Goal: Transaction & Acquisition: Purchase product/service

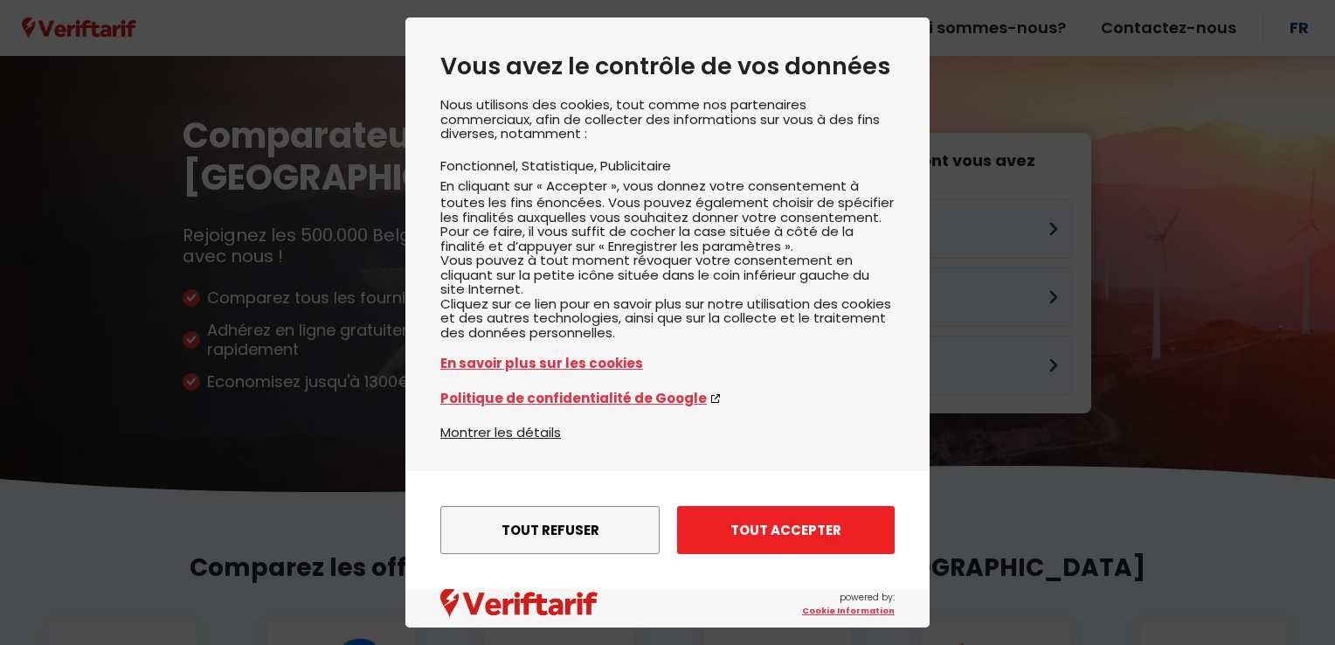
click at [758, 527] on button "Tout accepter" at bounding box center [786, 530] width 218 height 48
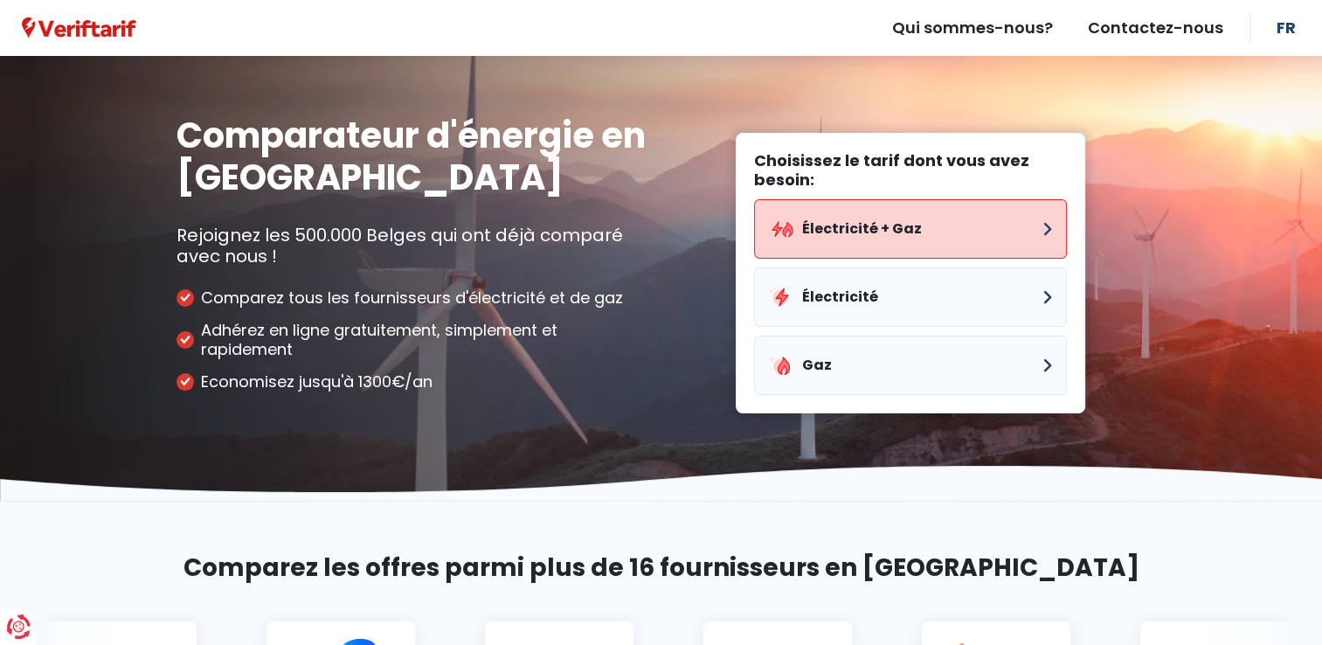
click at [946, 238] on button "Électricité + Gaz" at bounding box center [910, 228] width 313 height 59
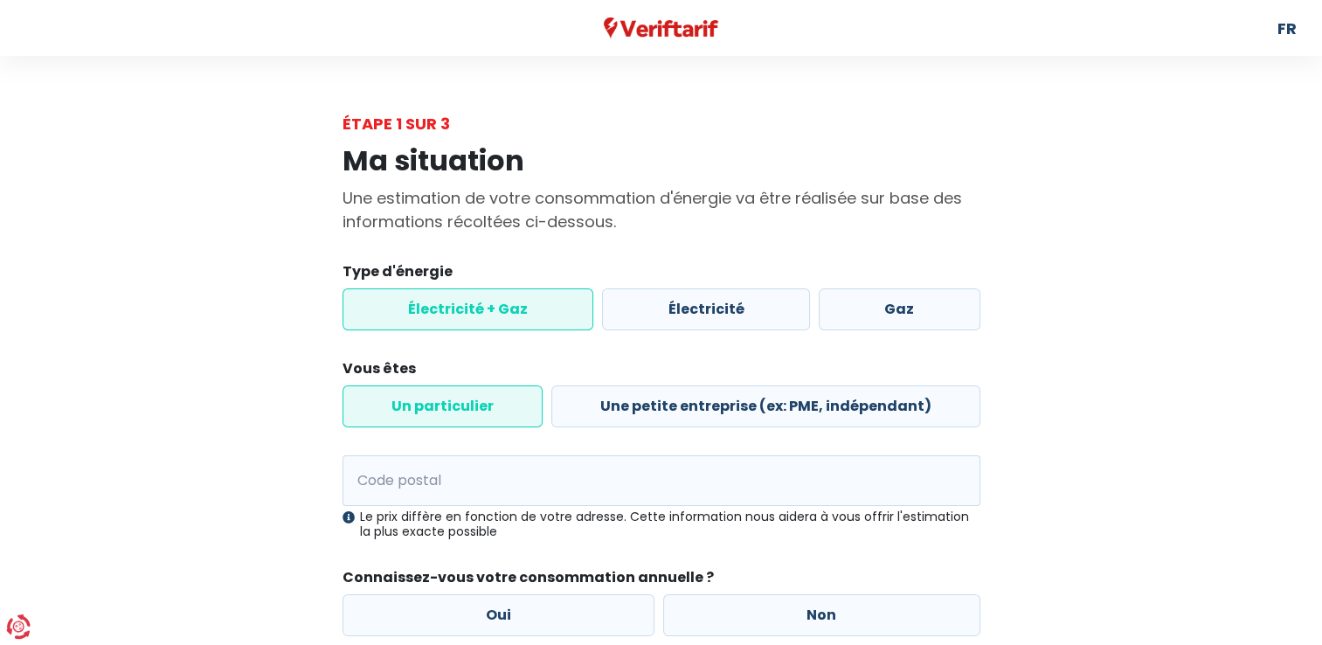
click at [508, 317] on label "Électricité + Gaz" at bounding box center [469, 309] width 252 height 42
click at [508, 317] on input "Électricité + Gaz" at bounding box center [469, 309] width 252 height 42
click at [509, 413] on label "Un particulier" at bounding box center [443, 406] width 200 height 42
click at [509, 413] on input "Un particulier" at bounding box center [443, 406] width 200 height 42
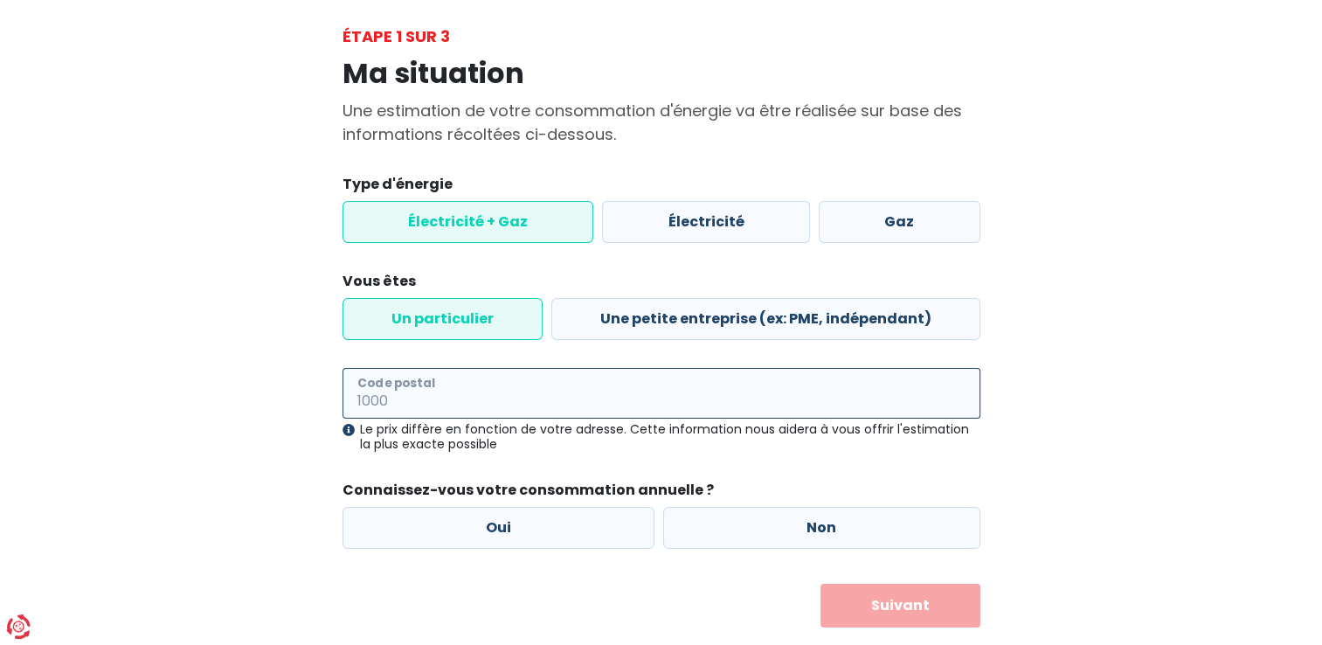
click at [479, 383] on input "Code postal" at bounding box center [662, 393] width 638 height 51
type input "0"
type input "1083"
click at [592, 532] on label "Oui" at bounding box center [499, 528] width 313 height 42
click at [592, 532] on input "Oui" at bounding box center [499, 528] width 313 height 42
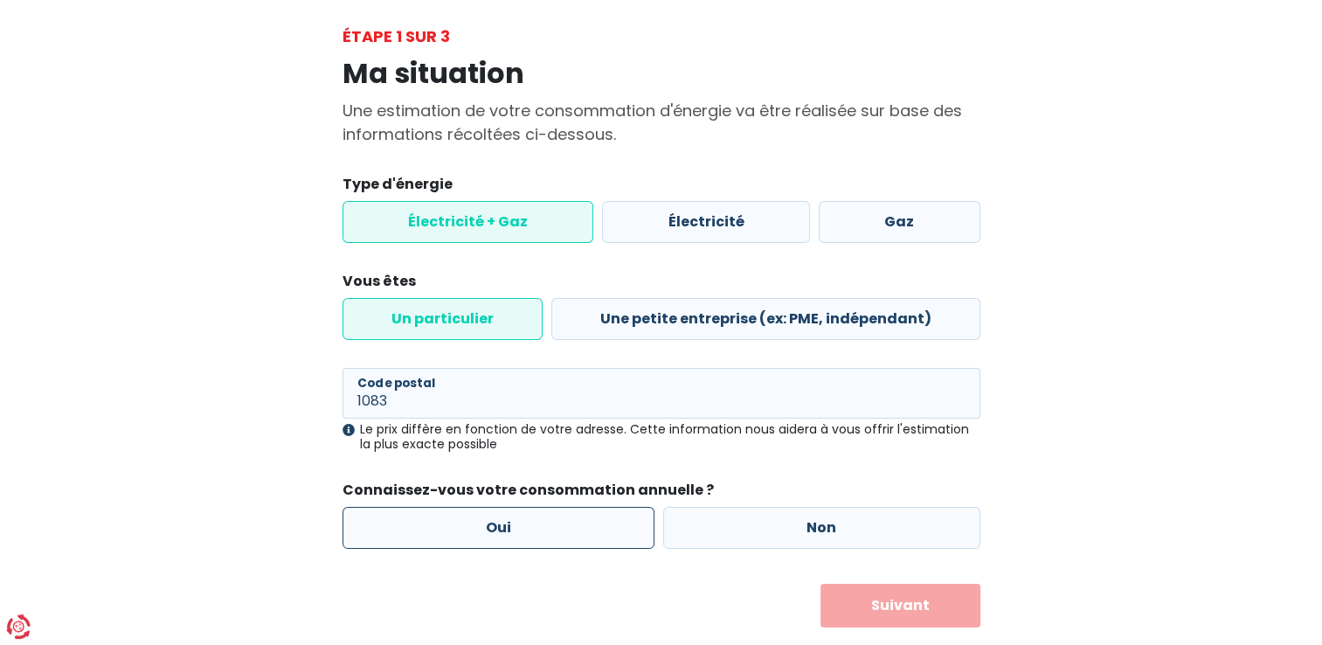
radio input "true"
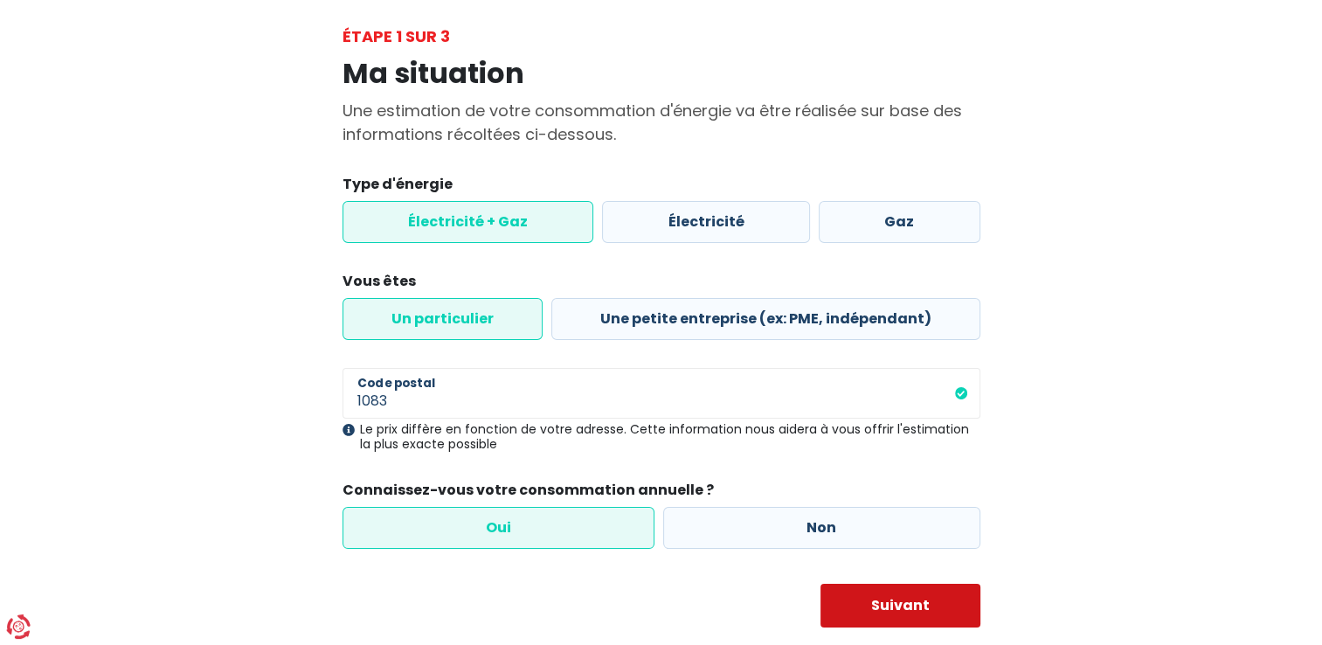
click at [947, 596] on button "Suivant" at bounding box center [901, 606] width 160 height 44
select select
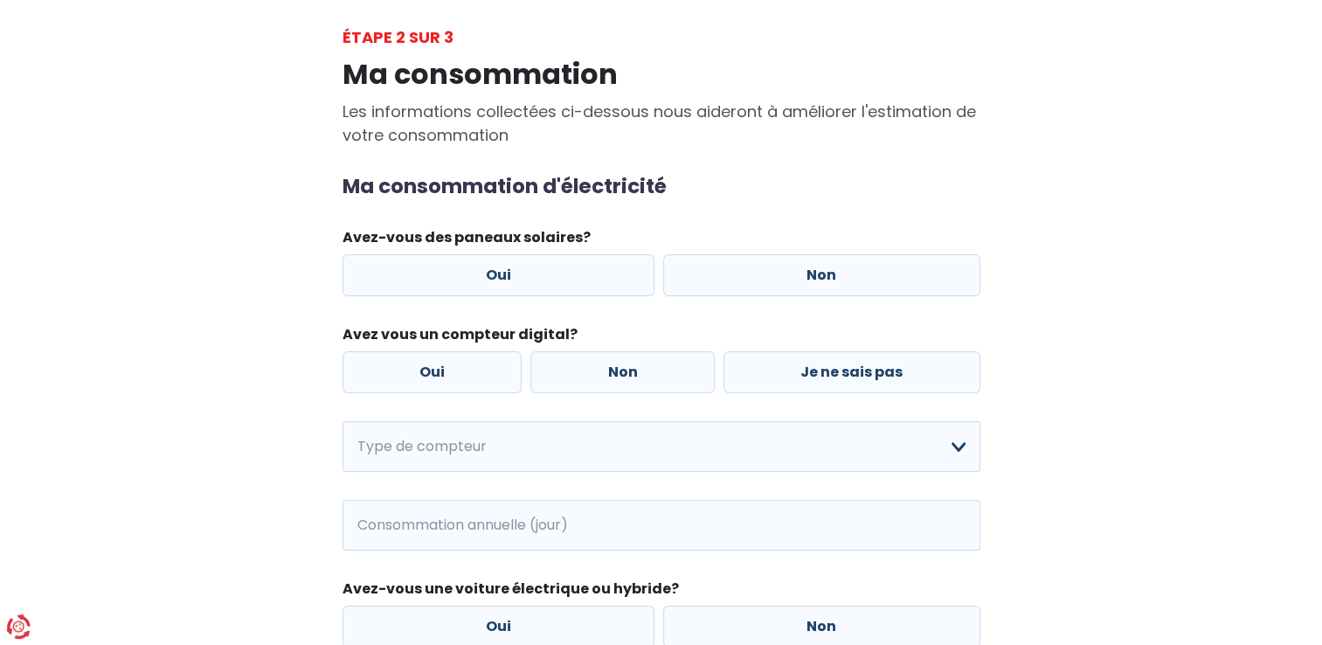
scroll to position [87, 0]
click at [836, 268] on label "Non" at bounding box center [821, 274] width 317 height 42
click at [836, 268] on input "Non" at bounding box center [821, 274] width 317 height 42
radio input "true"
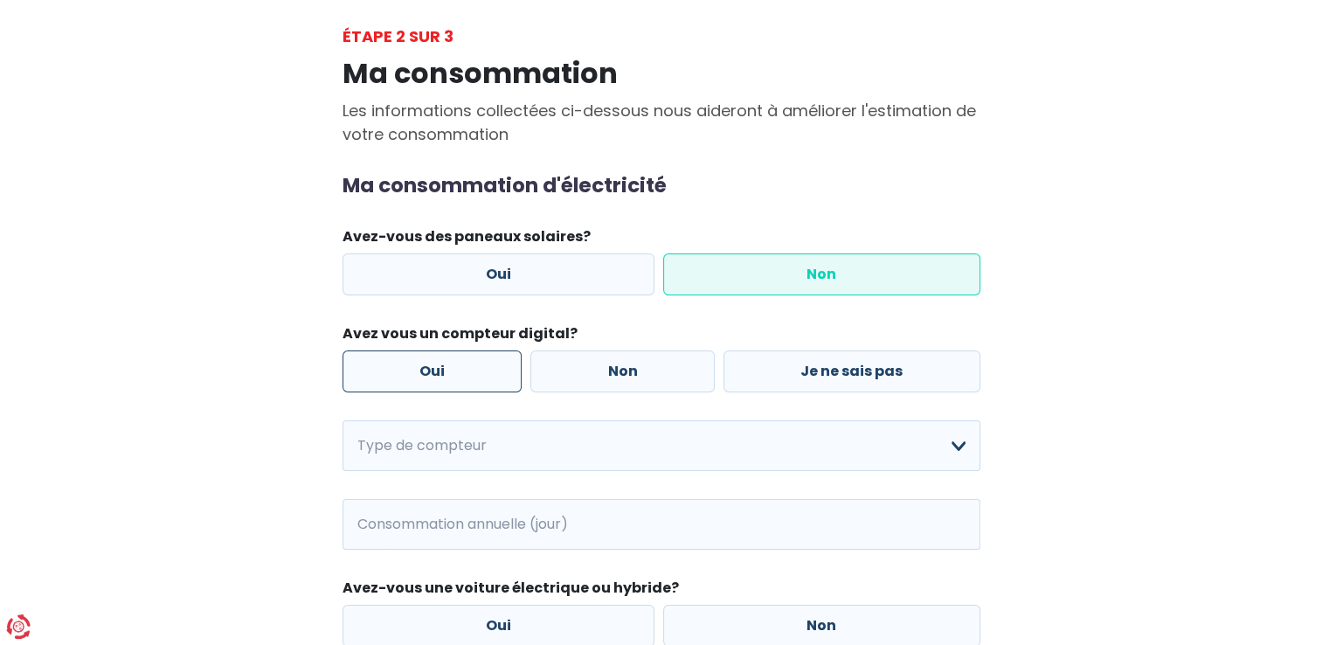
click at [440, 372] on label "Oui" at bounding box center [433, 371] width 180 height 42
click at [440, 372] on input "Oui" at bounding box center [433, 371] width 180 height 42
radio input "true"
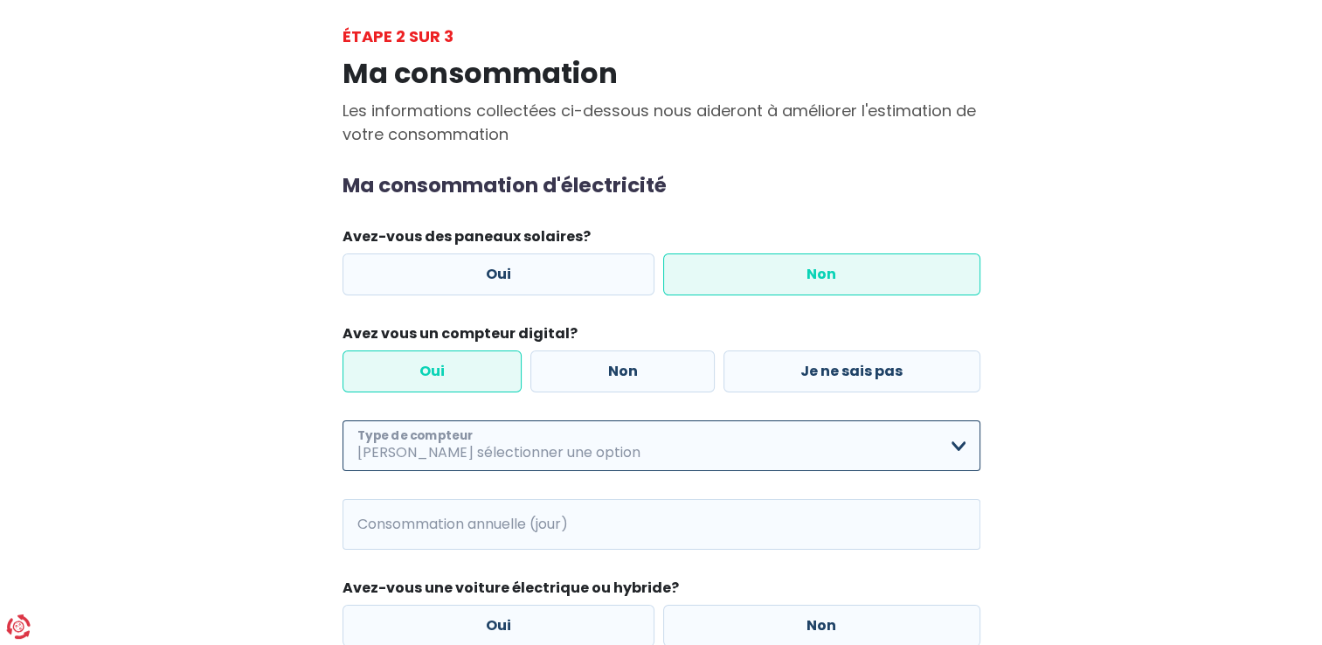
click at [473, 450] on select "Mono-horaire Bi-horaire Mono-horaire + exclusif nuit Bi-horaire + exclusif nuit…" at bounding box center [662, 445] width 638 height 51
click at [343, 420] on select "Mono-horaire Bi-horaire Mono-horaire + exclusif nuit Bi-horaire + exclusif nuit…" at bounding box center [662, 445] width 638 height 51
select select "day_single_rate"
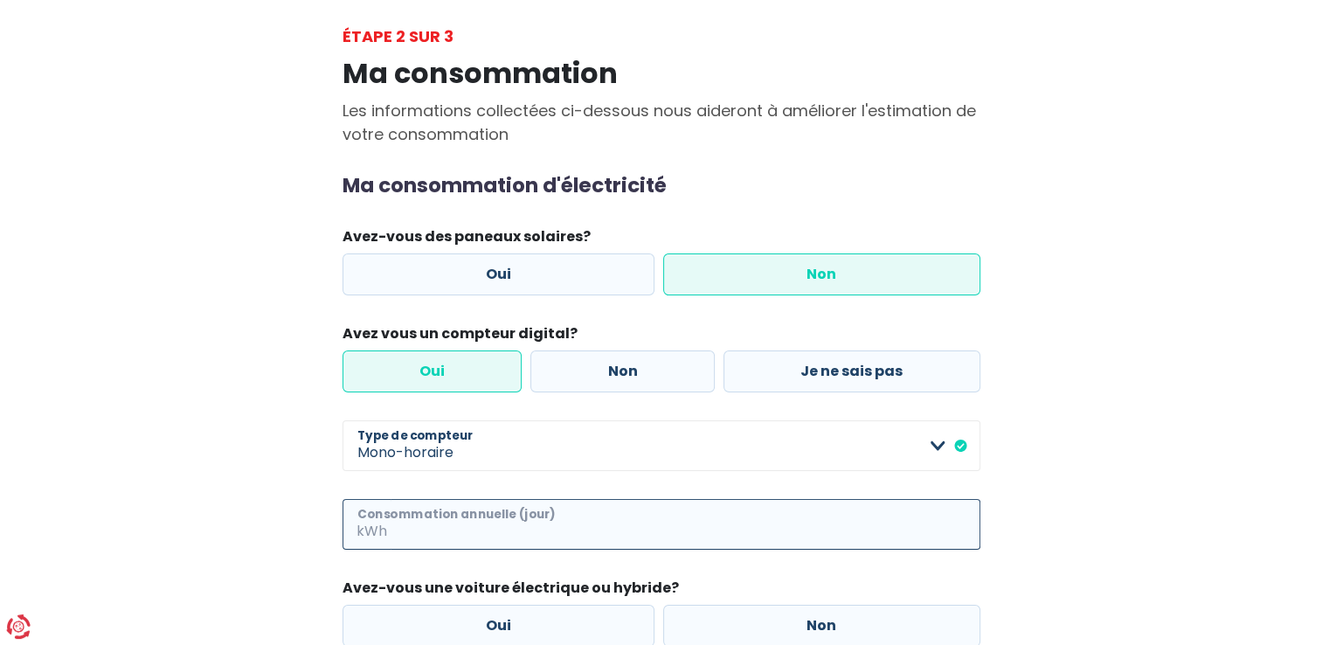
click at [455, 531] on input "Consommation annuelle (jour)" at bounding box center [686, 524] width 590 height 51
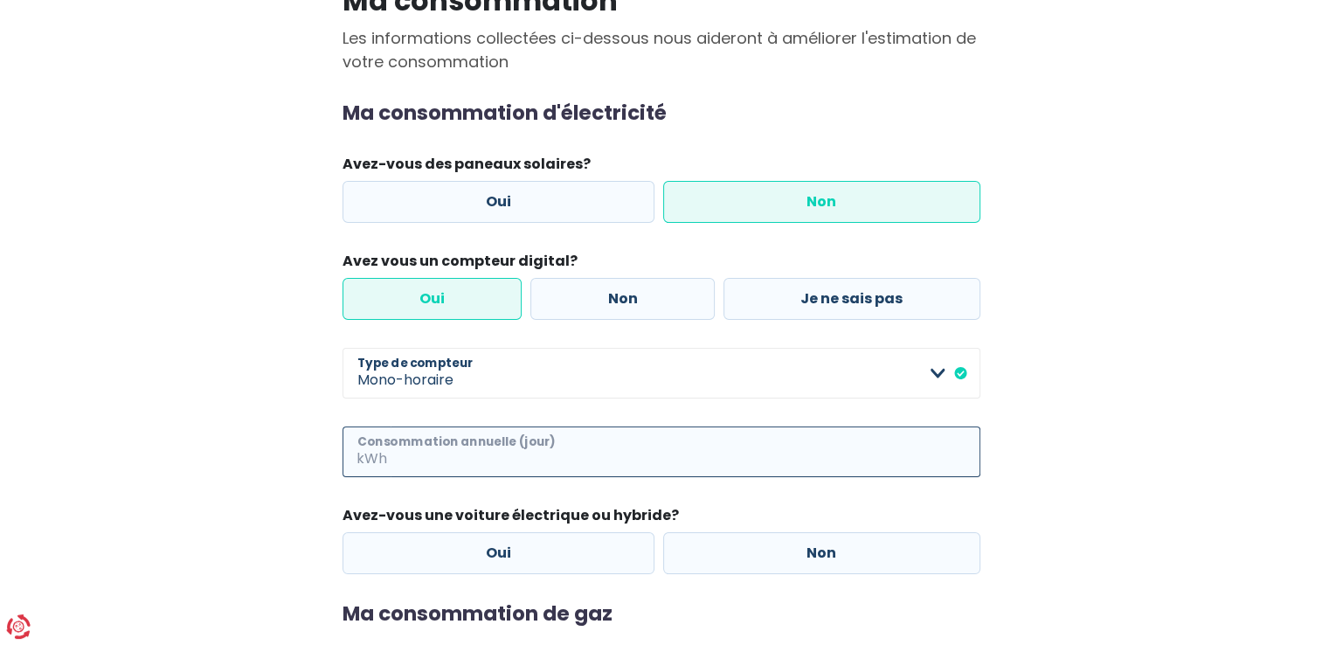
scroll to position [262, 0]
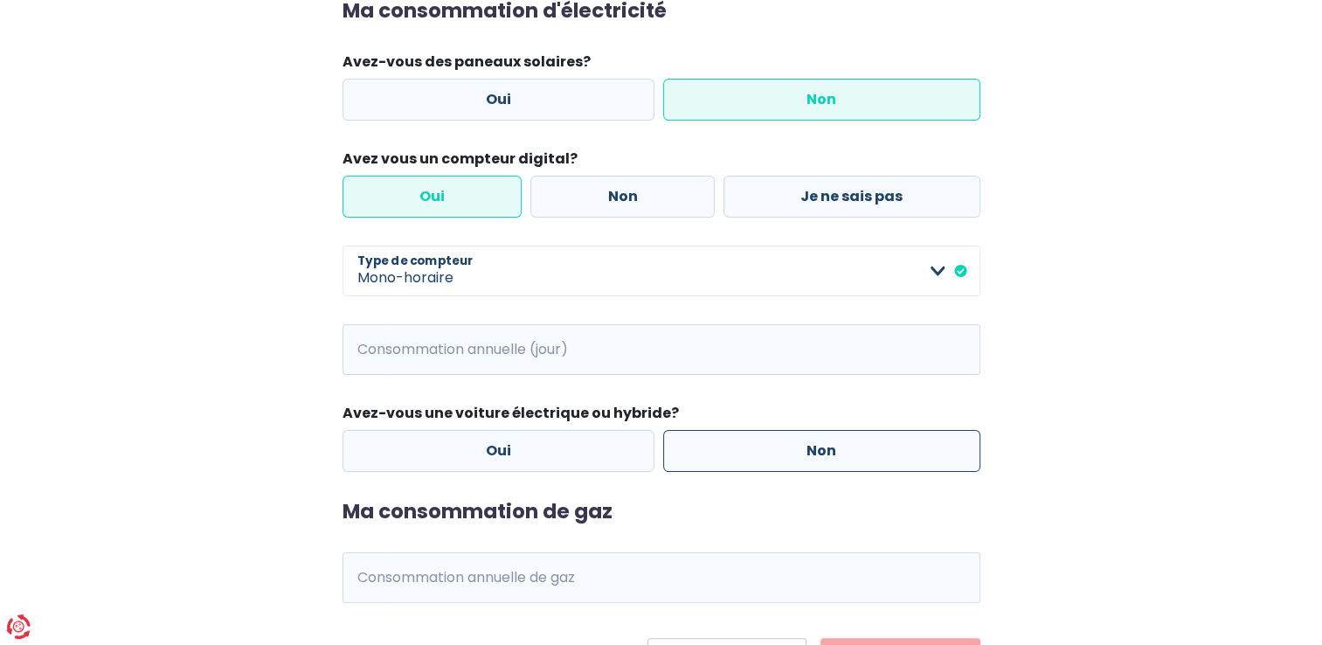
click at [784, 444] on label "Non" at bounding box center [821, 451] width 317 height 42
click at [784, 444] on input "Non" at bounding box center [821, 451] width 317 height 42
radio input "true"
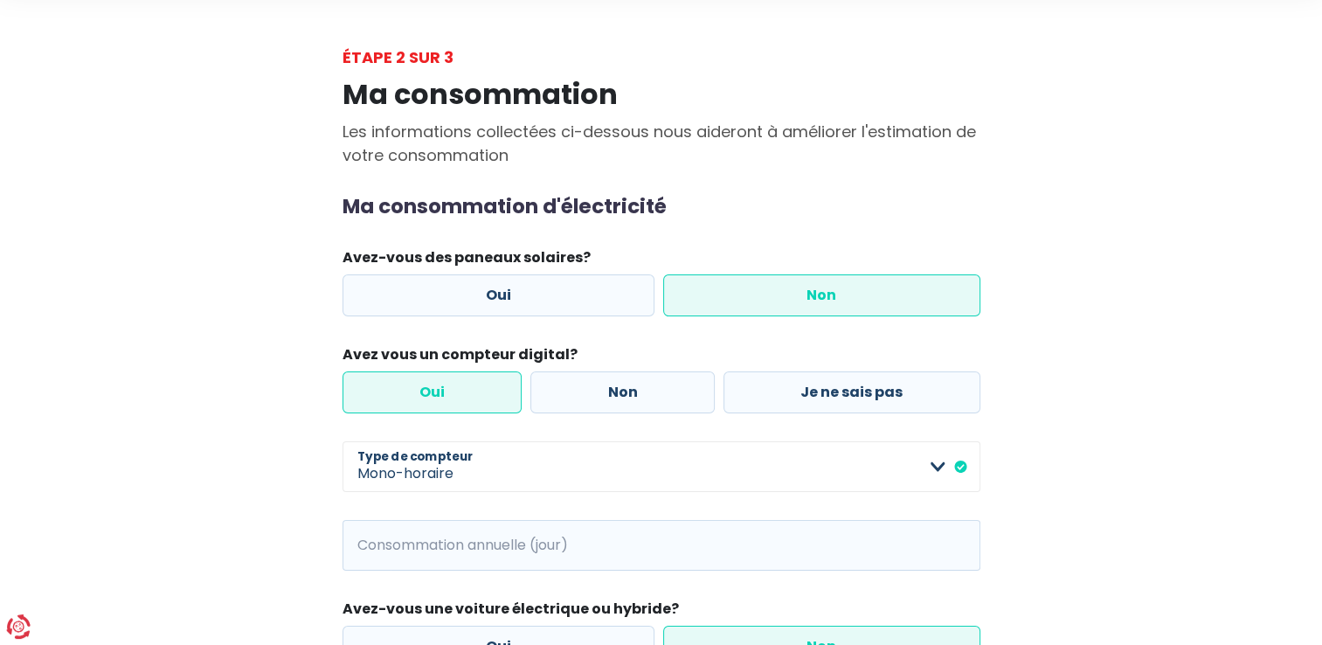
scroll to position [93, 0]
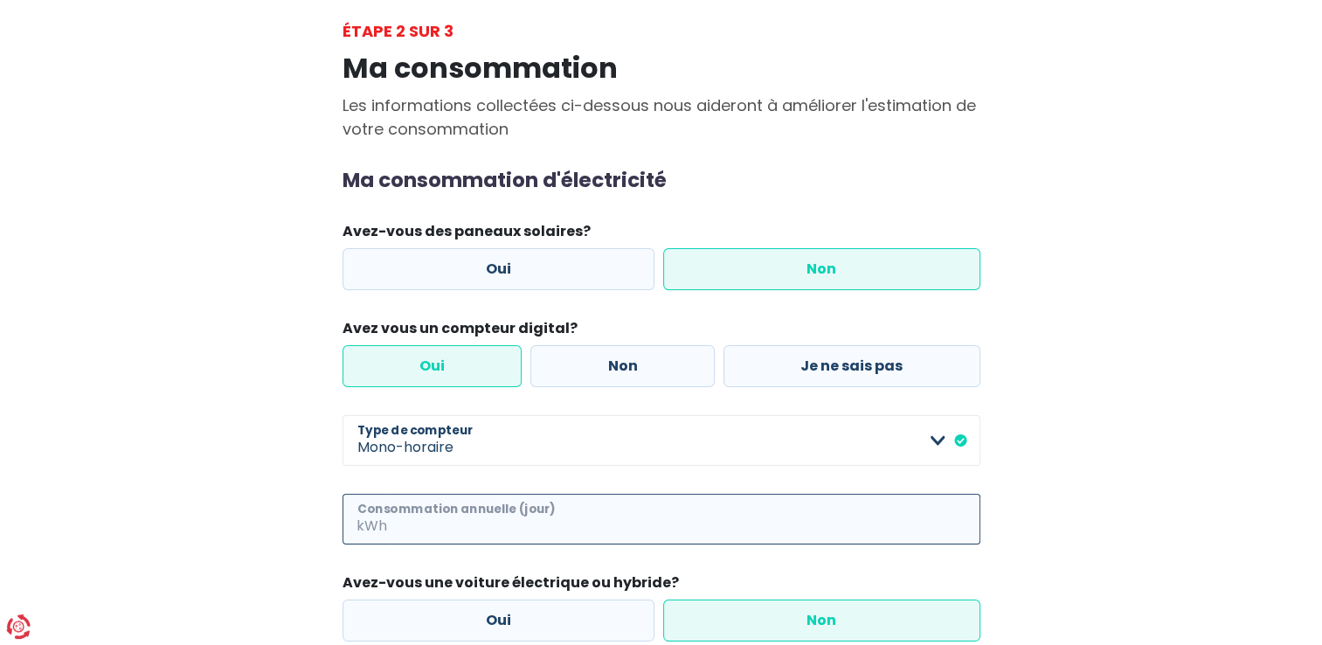
drag, startPoint x: 463, startPoint y: 512, endPoint x: 447, endPoint y: 476, distance: 39.1
click at [460, 505] on input "Consommation annuelle (jour)" at bounding box center [686, 519] width 590 height 51
type input "1977"
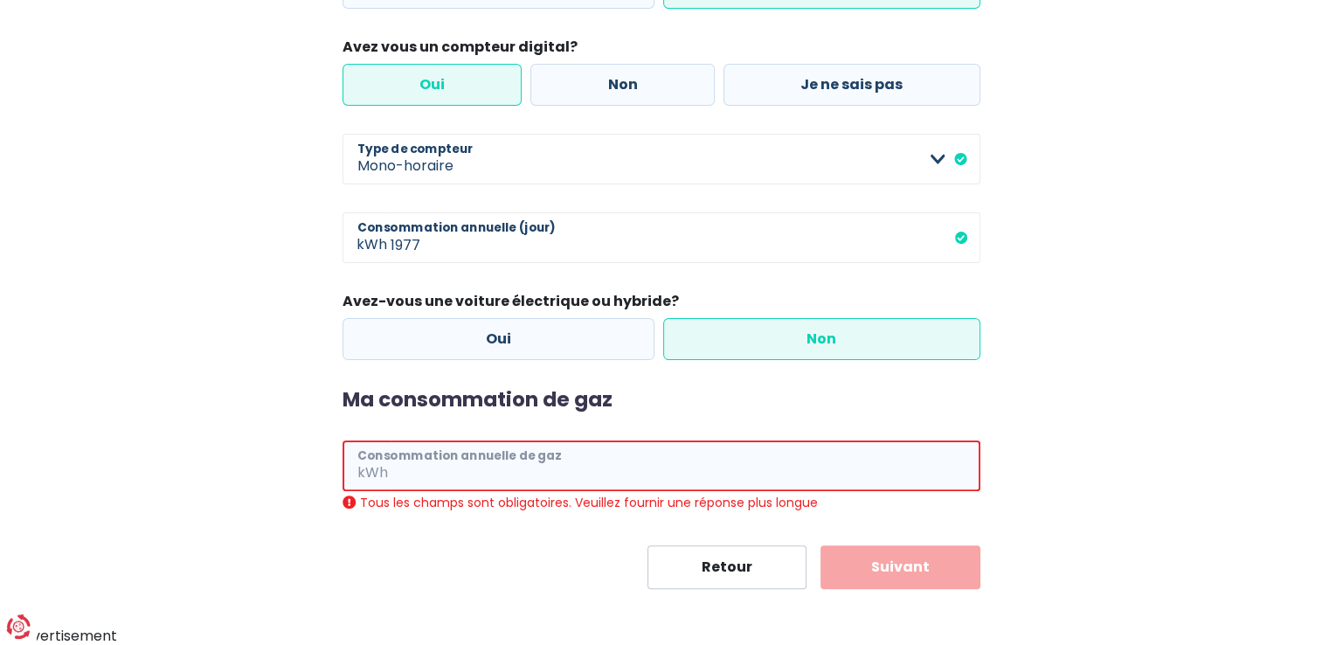
click at [492, 491] on input "Consommation annuelle de gaz" at bounding box center [685, 465] width 589 height 51
paste input "3741"
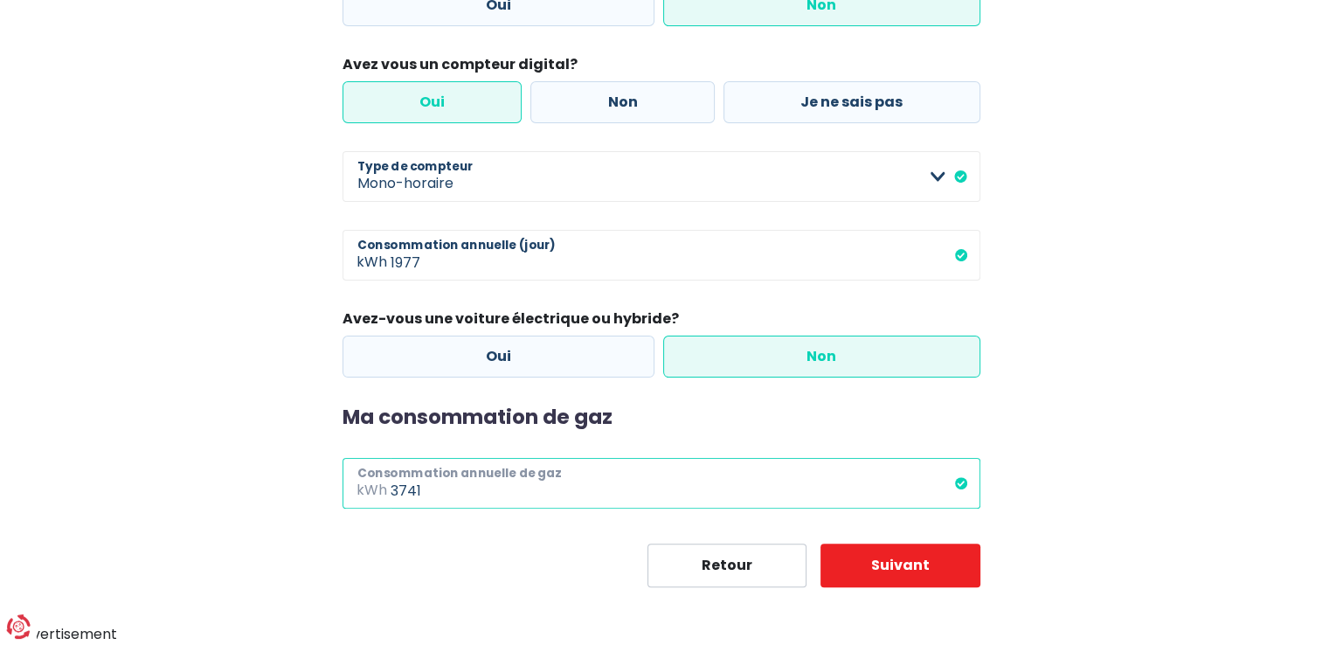
scroll to position [355, 0]
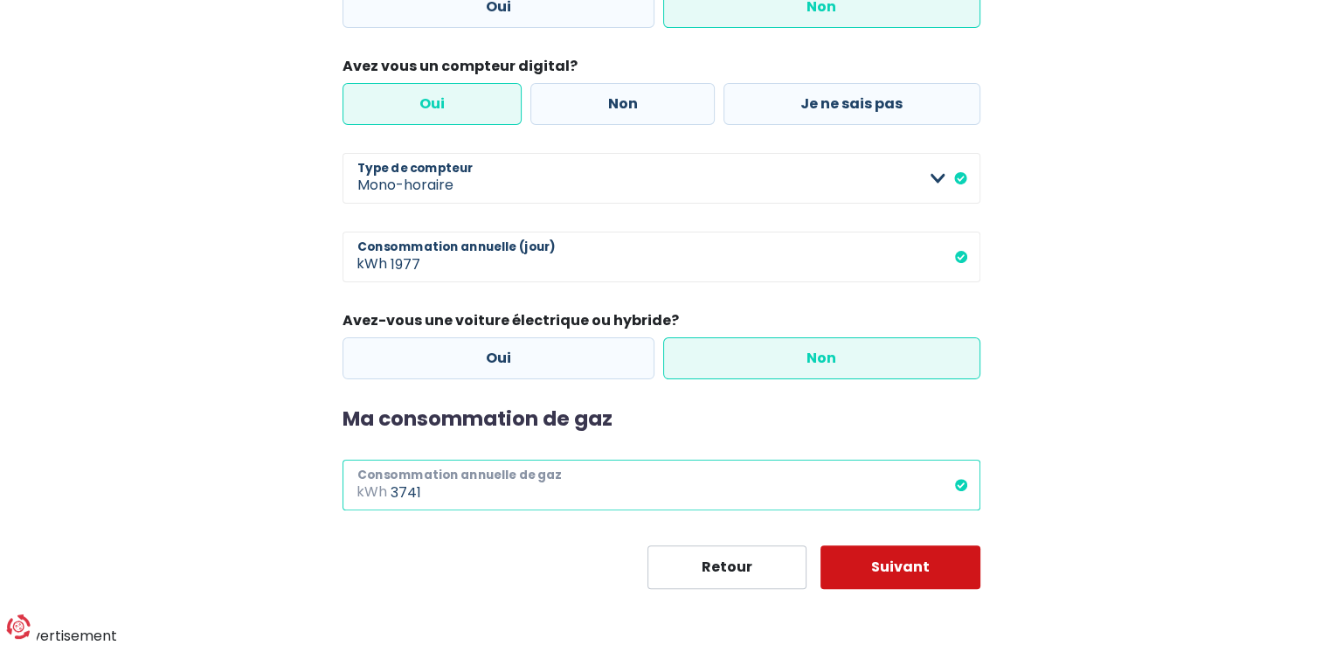
type input "3741"
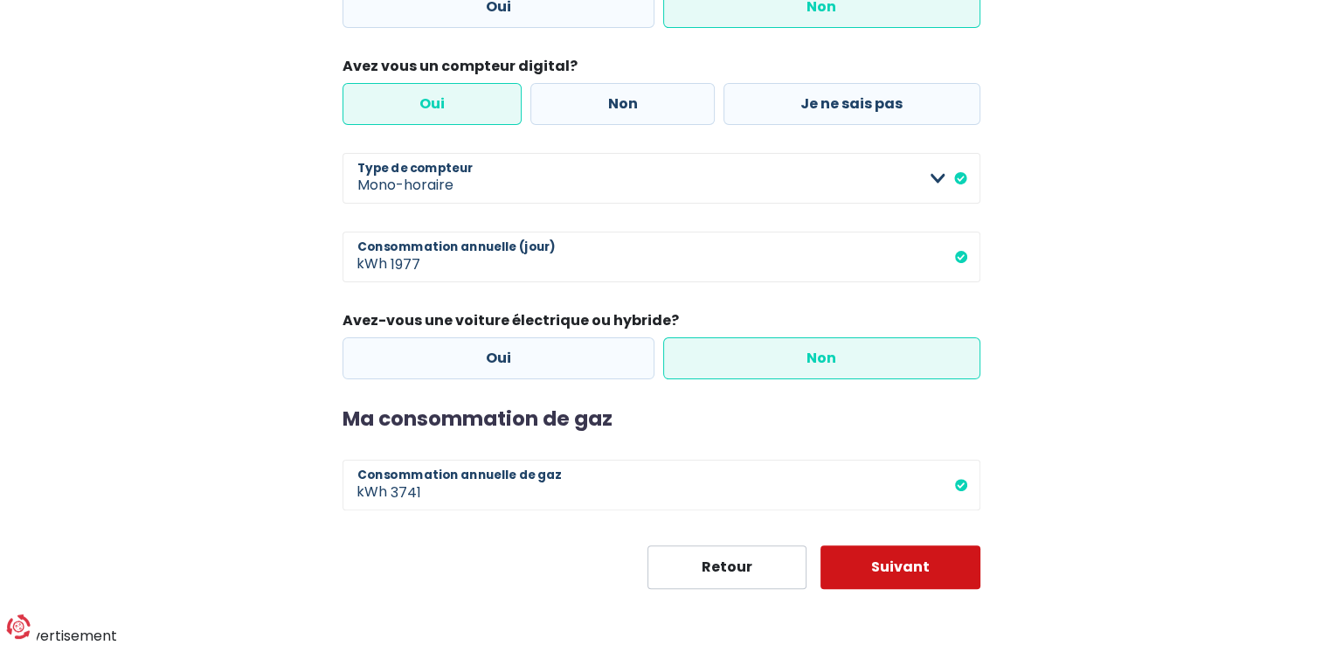
click at [912, 580] on button "Suivant" at bounding box center [901, 567] width 160 height 44
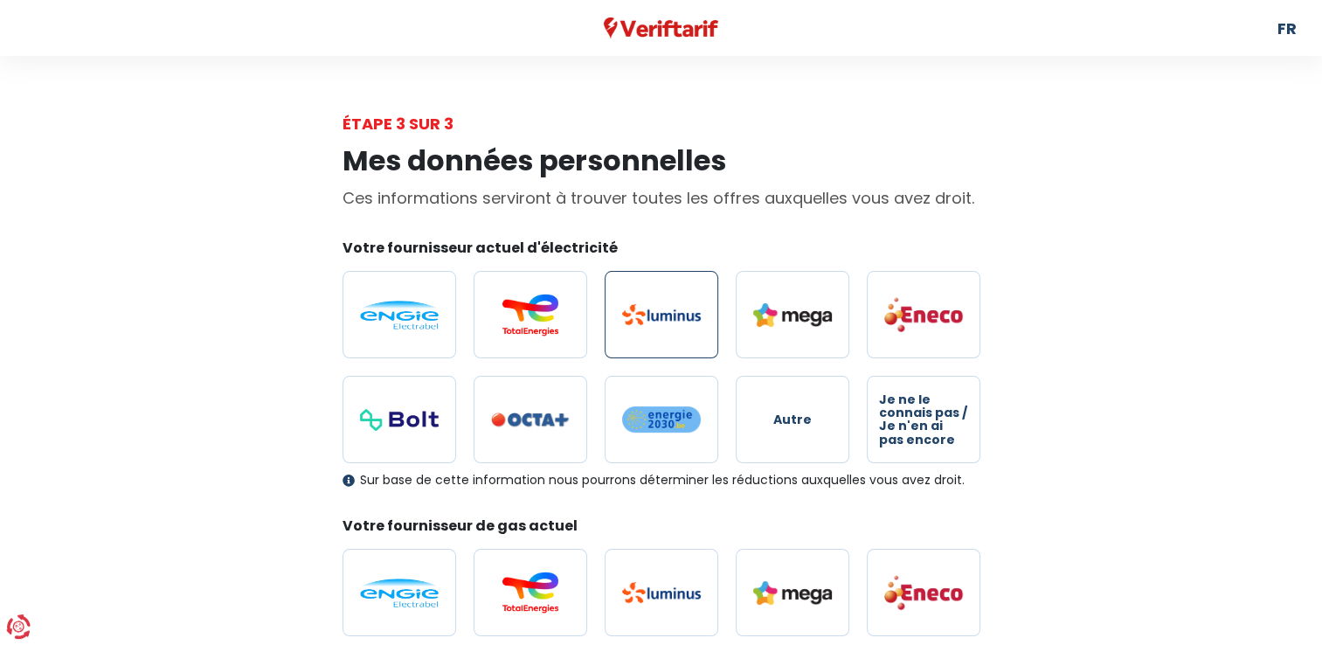
click at [658, 307] on img at bounding box center [661, 314] width 79 height 21
click at [658, 307] on input "radio" at bounding box center [662, 314] width 114 height 87
radio input "true"
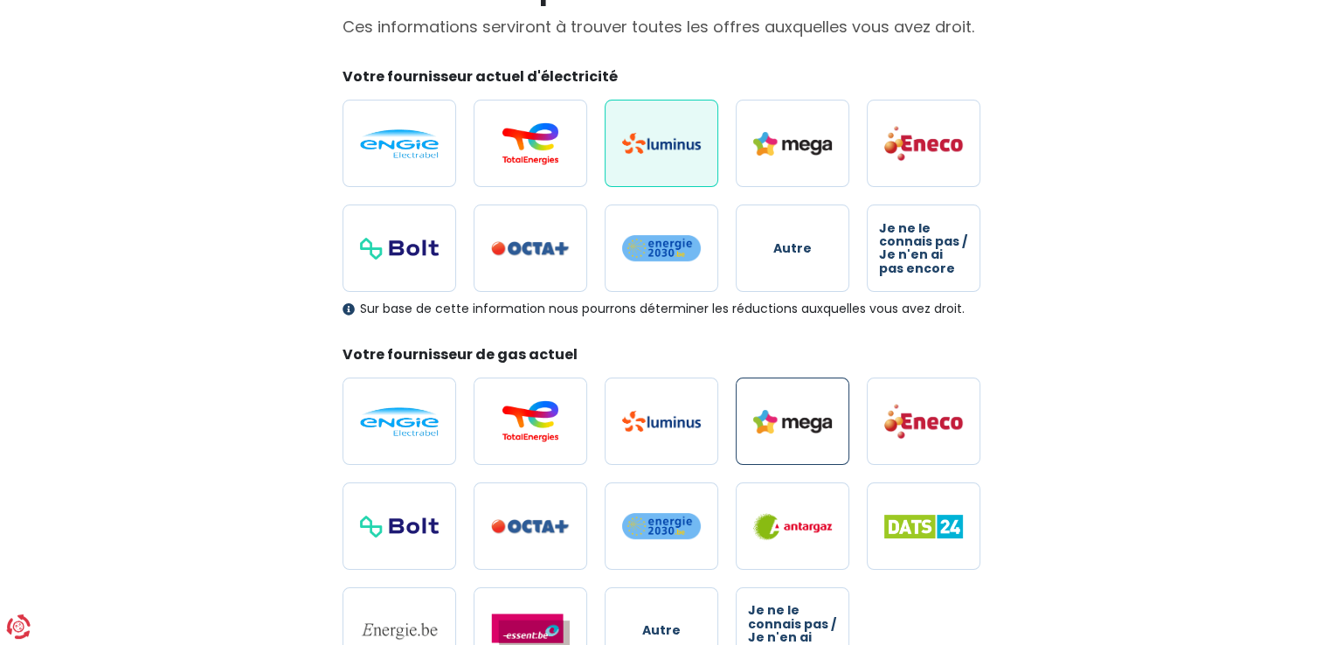
scroll to position [175, 0]
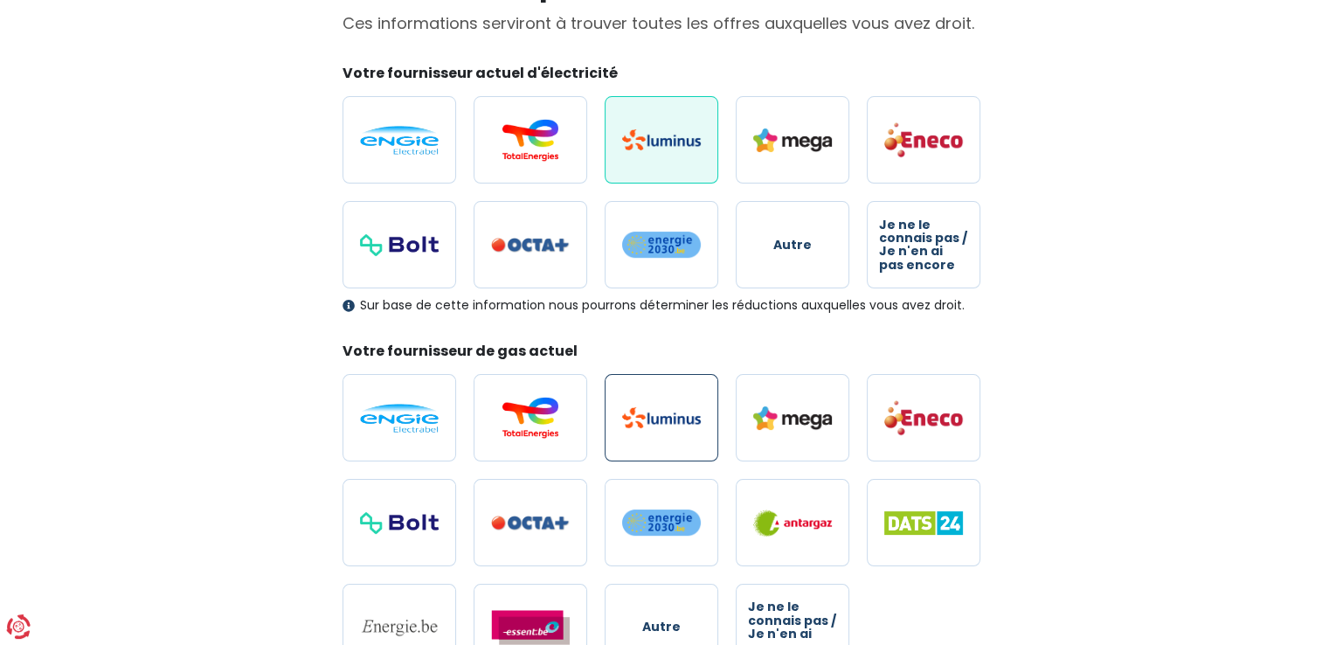
click at [642, 425] on img at bounding box center [661, 417] width 79 height 21
click at [642, 425] on input "radio" at bounding box center [662, 417] width 114 height 87
radio input "true"
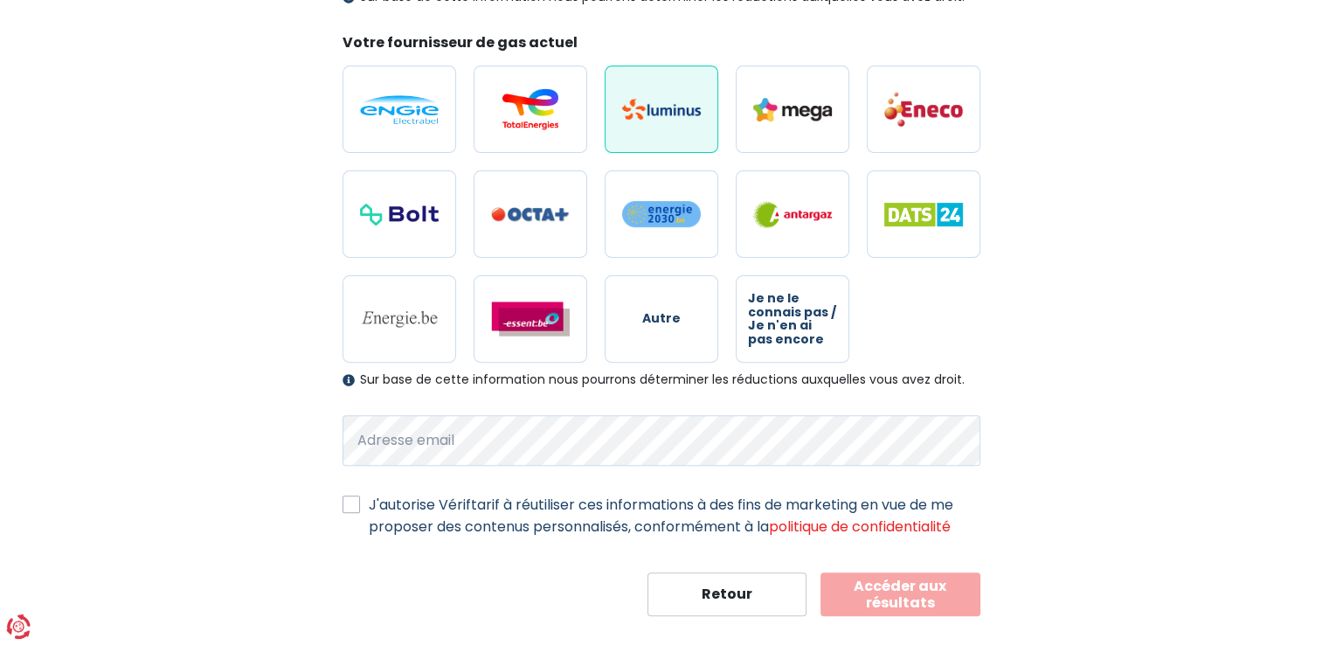
scroll to position [509, 0]
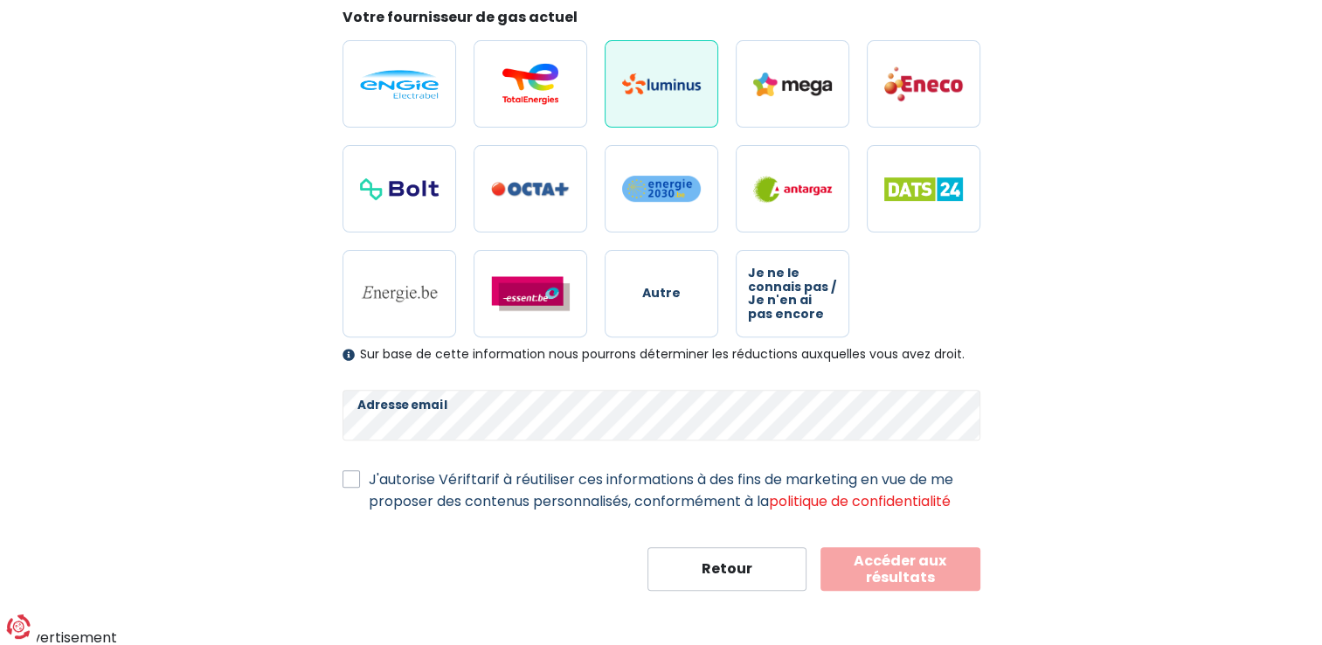
click at [369, 470] on label "J'autorise Vériftarif à réutiliser ces informations à des fins de marketing en …" at bounding box center [675, 490] width 612 height 44
click at [343, 470] on input "J'autorise Vériftarif à réutiliser ces informations à des fins de marketing en …" at bounding box center [351, 476] width 17 height 17
checkbox input "true"
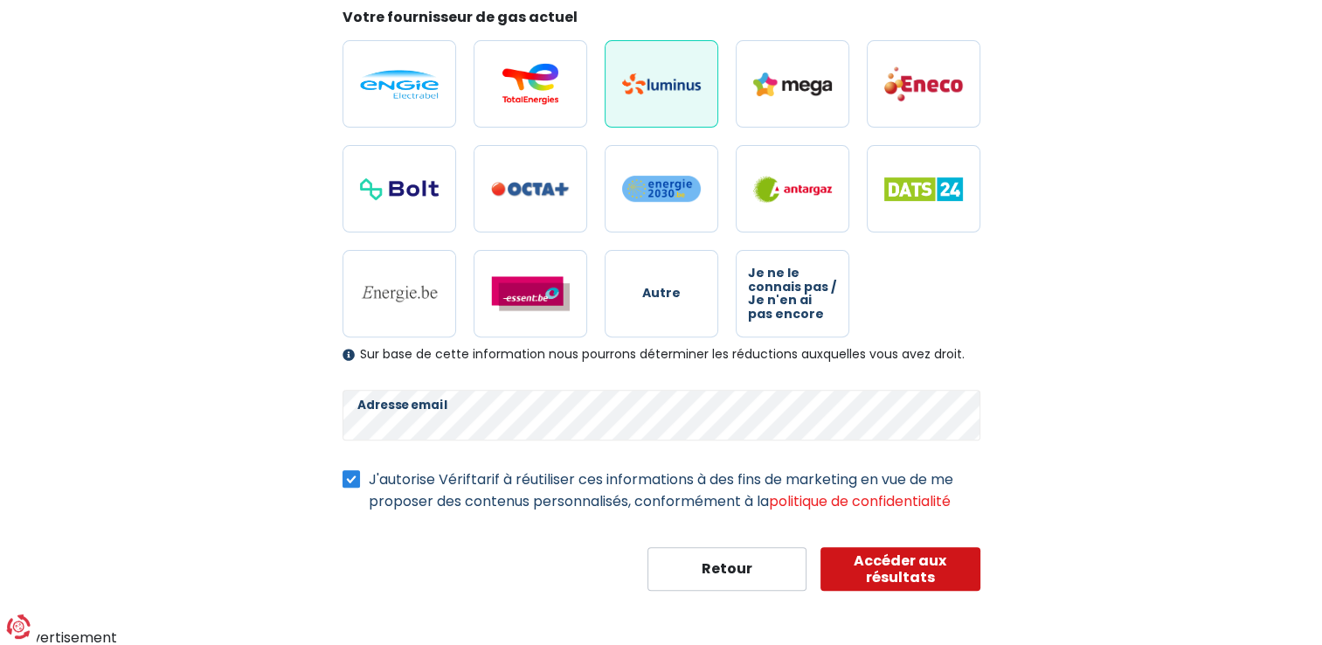
click at [938, 565] on button "Accéder aux résultats" at bounding box center [901, 569] width 160 height 44
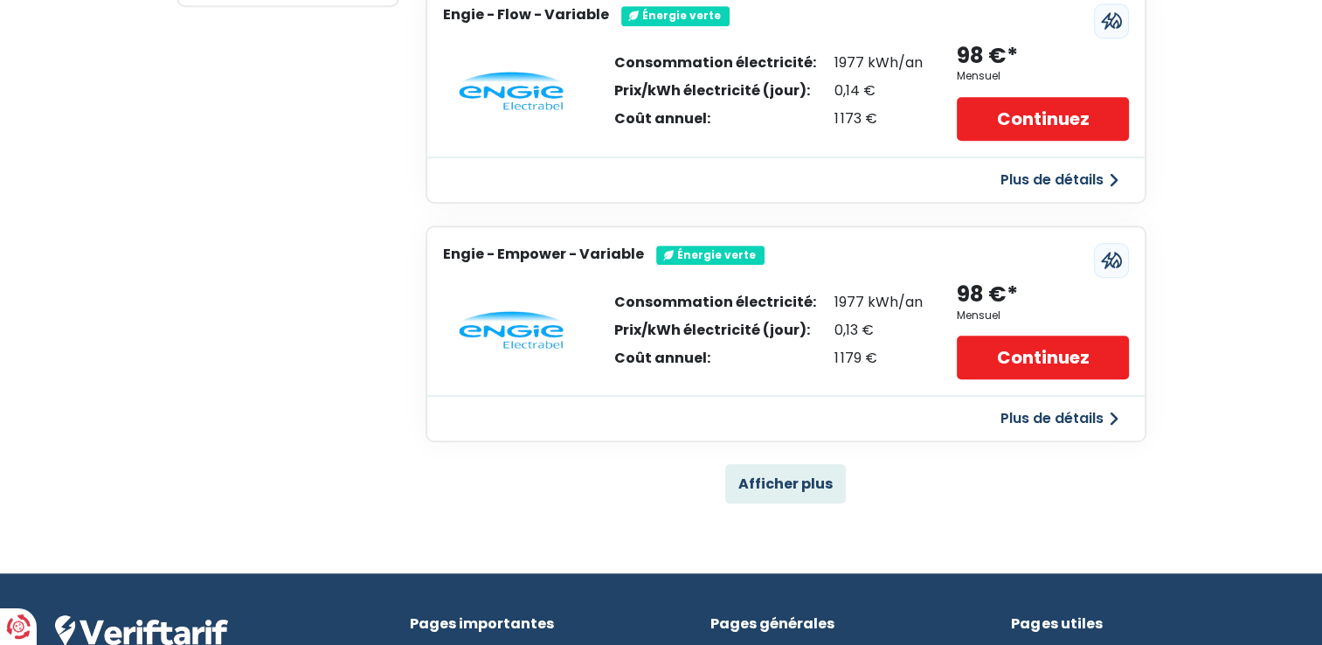
scroll to position [1136, 0]
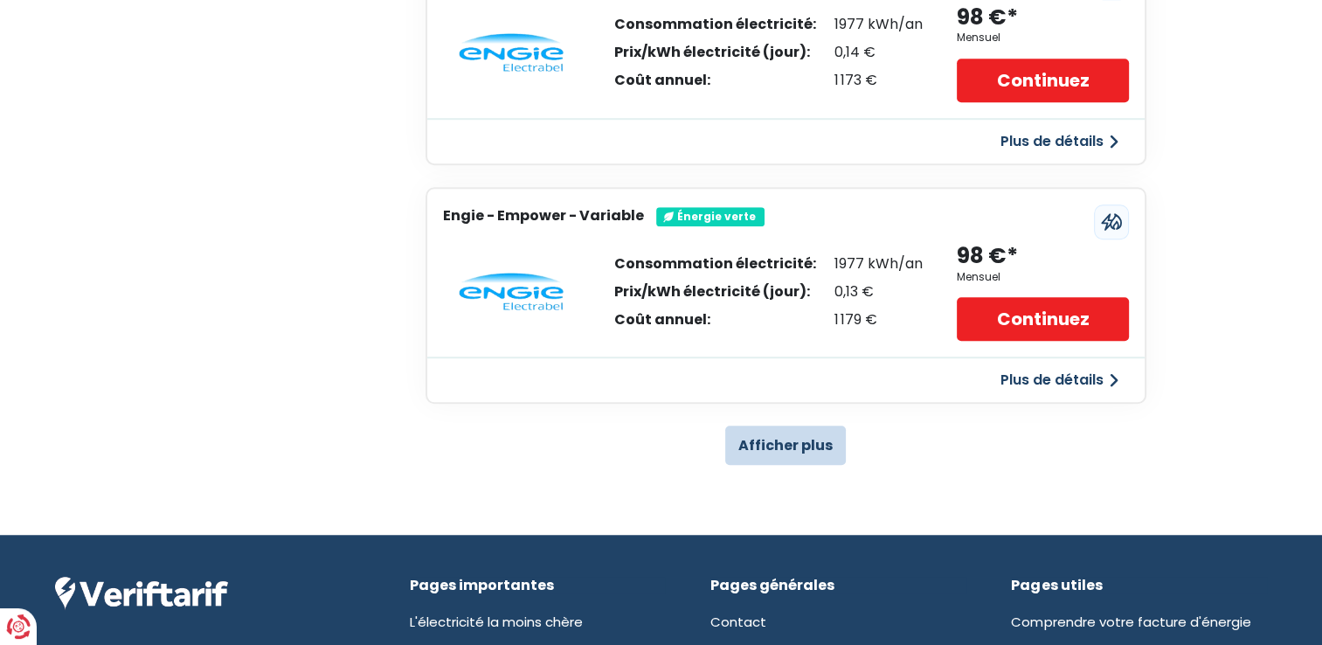
click at [786, 449] on button "Afficher plus" at bounding box center [785, 445] width 121 height 39
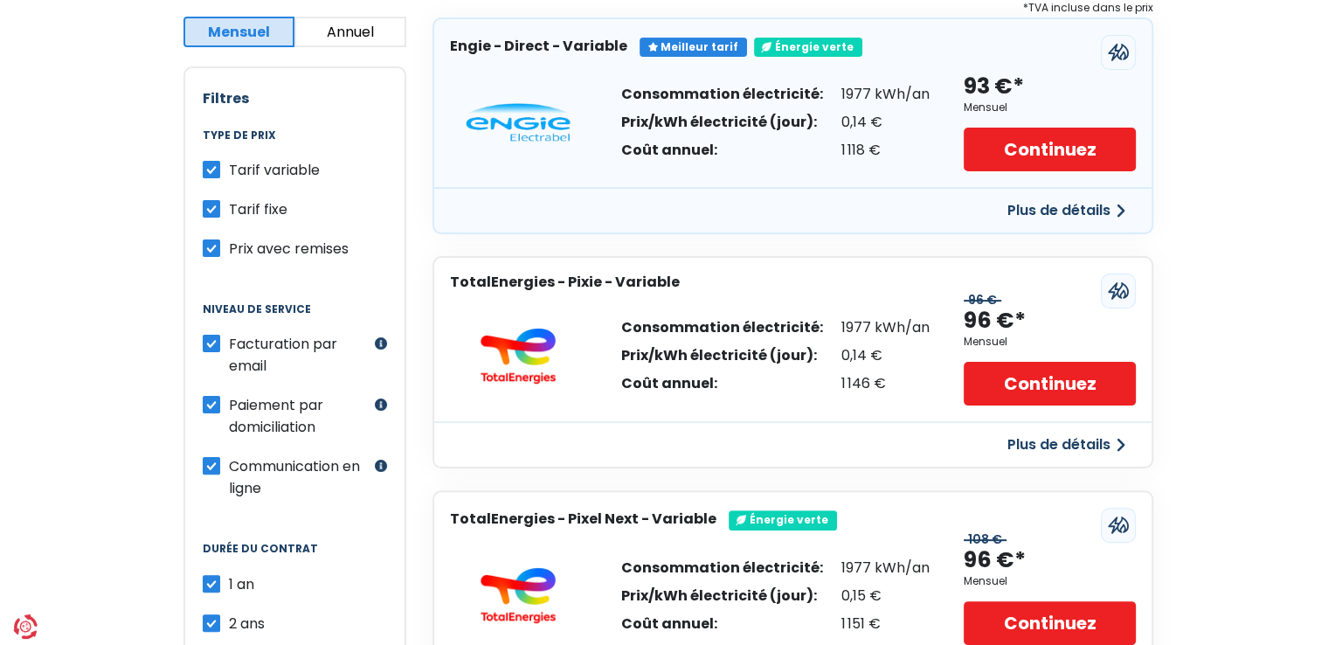
scroll to position [350, 0]
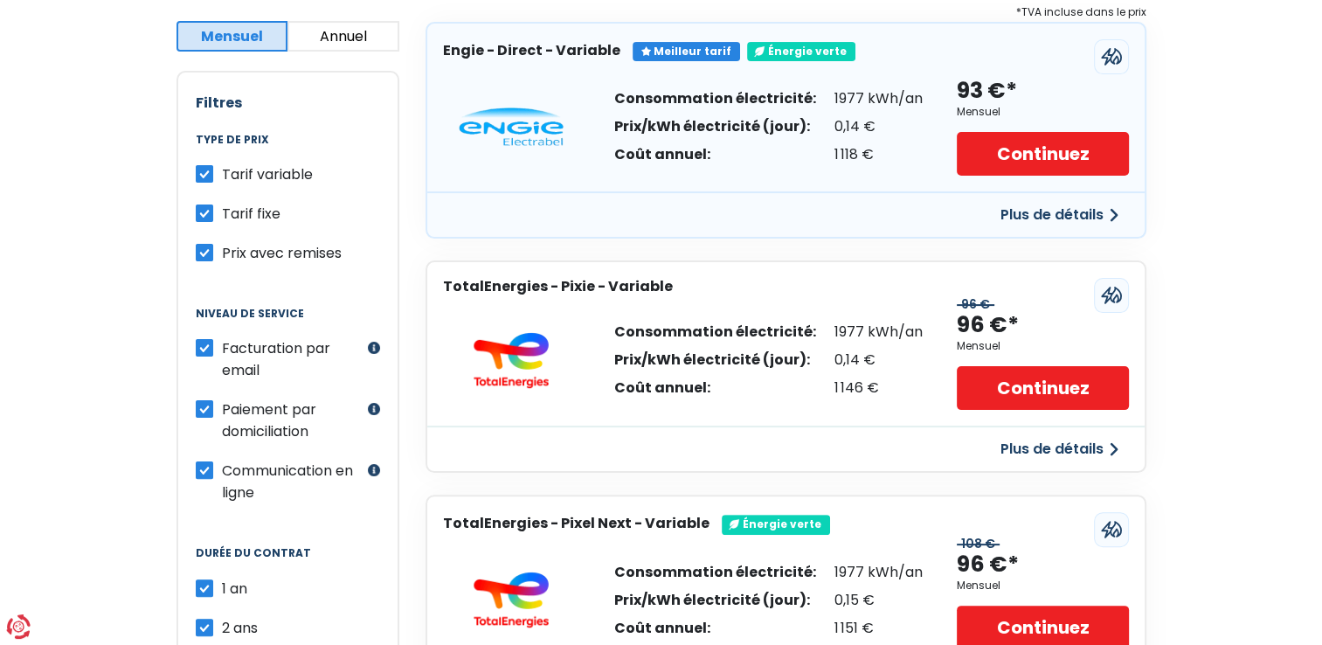
click at [222, 173] on label "Tarif variable" at bounding box center [267, 174] width 91 height 22
click at [202, 173] on input "Tarif variable" at bounding box center [204, 171] width 17 height 17
checkbox input "false"
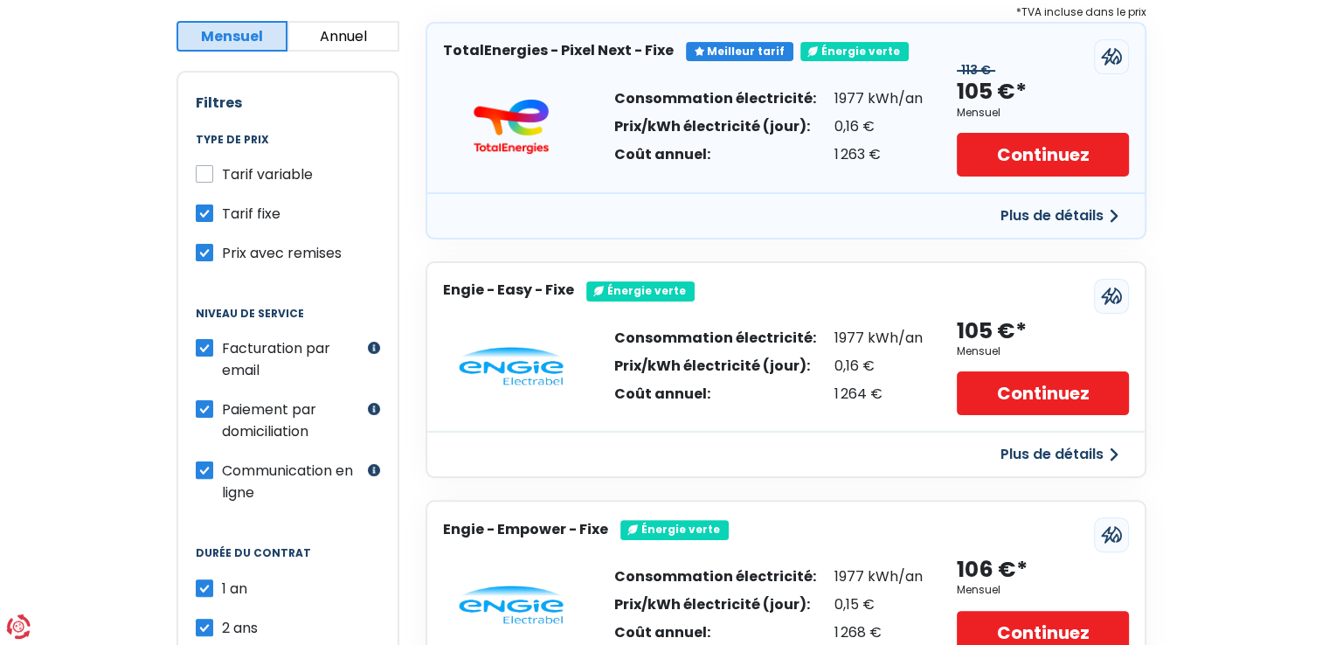
click at [1064, 206] on button "Plus de détails" at bounding box center [1059, 215] width 139 height 31
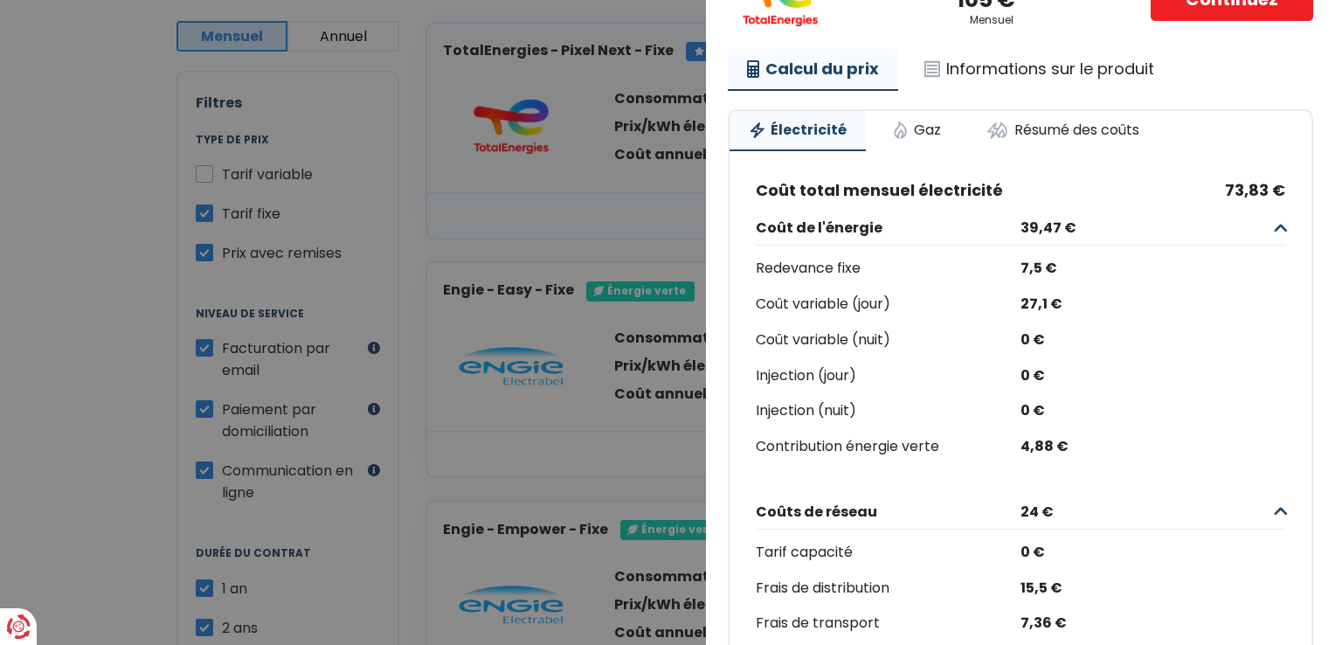
scroll to position [0, 0]
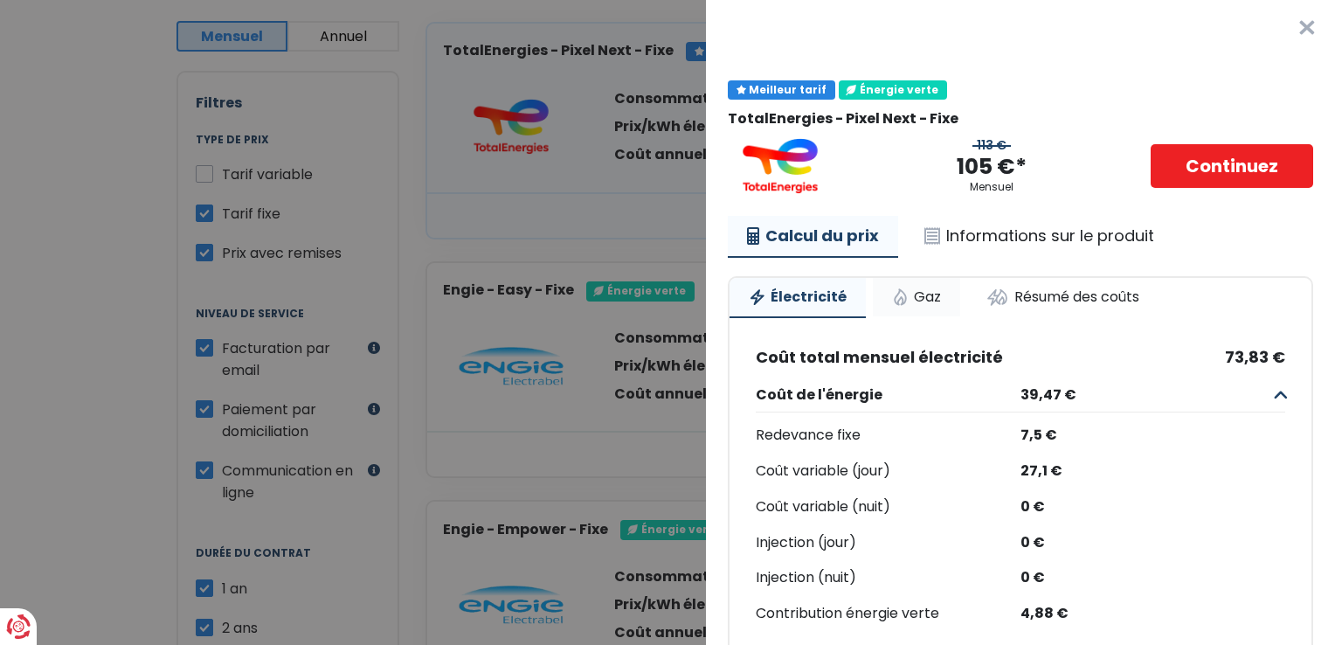
click at [925, 297] on link "Gaz" at bounding box center [916, 297] width 87 height 38
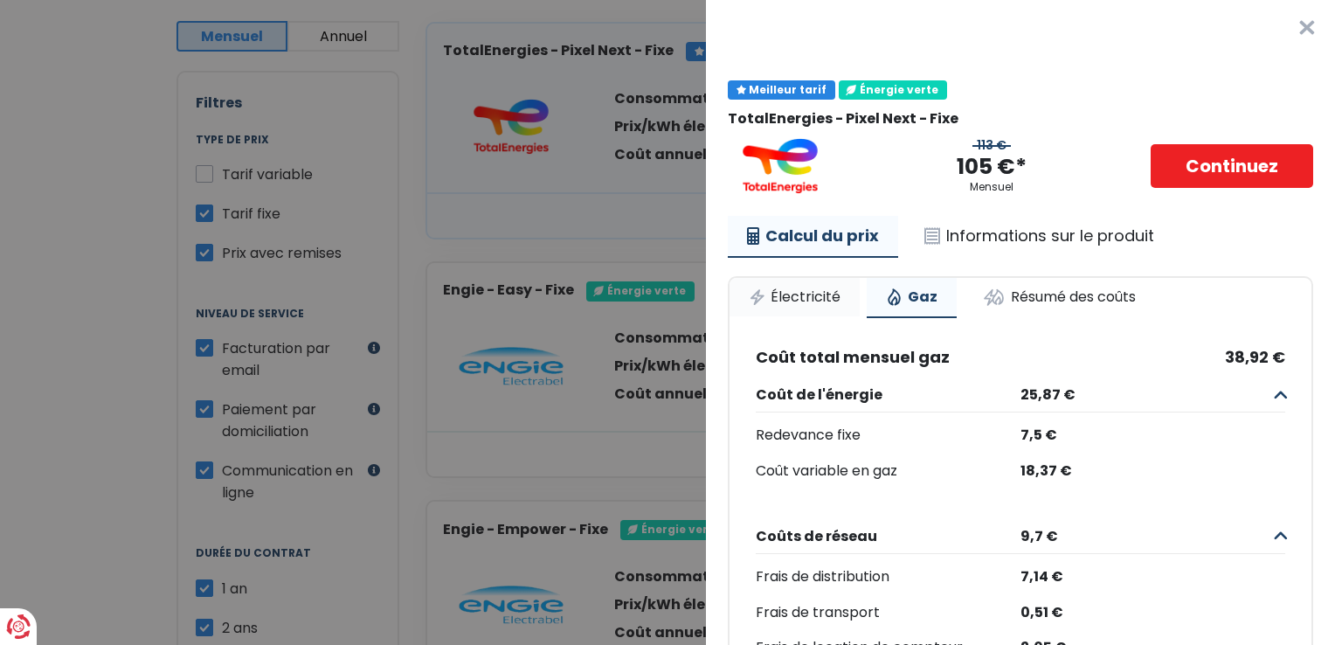
click at [818, 299] on link "Électricité" at bounding box center [795, 297] width 130 height 38
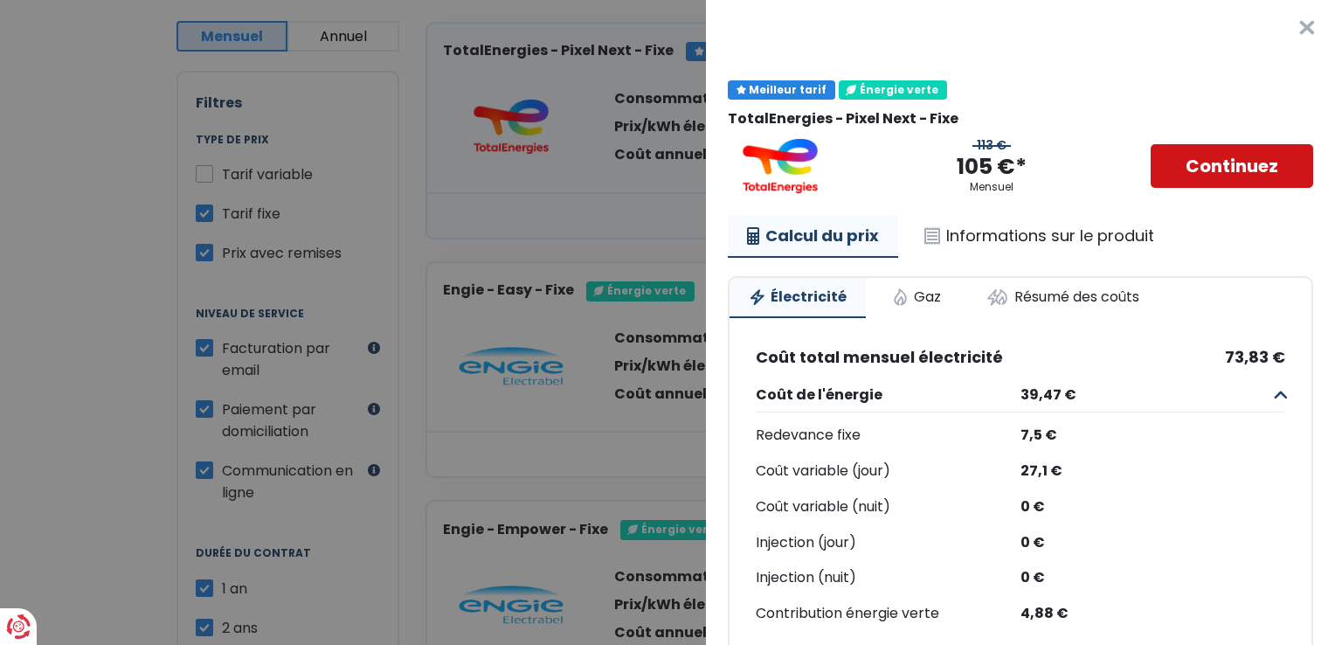
click at [1252, 177] on link "Continuez" at bounding box center [1232, 166] width 163 height 44
